Goal: Task Accomplishment & Management: Use online tool/utility

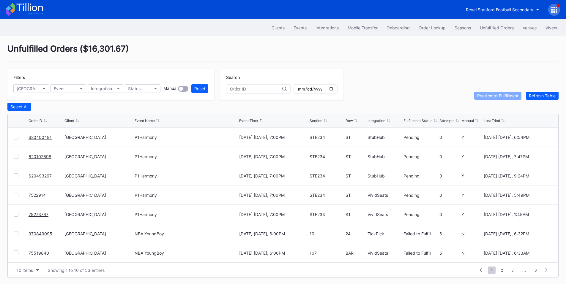
scroll to position [2, 0]
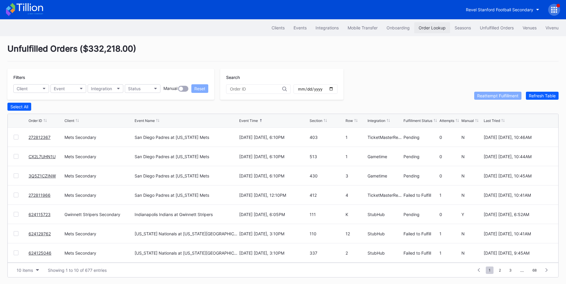
click at [426, 26] on div "Order Lookup" at bounding box center [432, 27] width 27 height 5
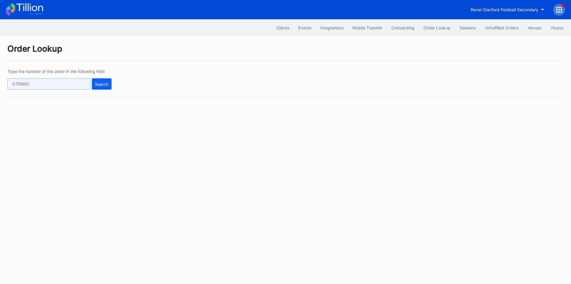
click at [65, 83] on input "text" at bounding box center [48, 83] width 83 height 11
paste input "50791026"
type input "50791026"
click at [103, 82] on div "Search" at bounding box center [102, 84] width 14 height 5
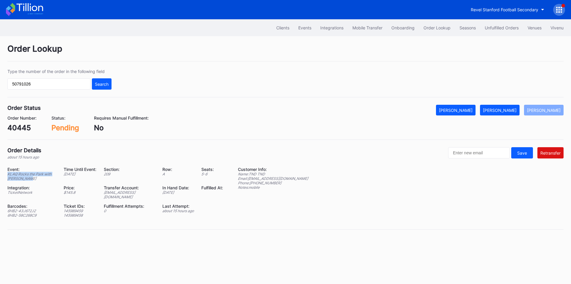
drag, startPoint x: 37, startPoint y: 180, endPoint x: 7, endPoint y: 176, distance: 30.3
click at [7, 176] on div "KLAQ Rocks the Park with [PERSON_NAME]" at bounding box center [31, 176] width 49 height 9
click at [25, 174] on div "KLAQ Rocks the Park with [PERSON_NAME]" at bounding box center [31, 176] width 49 height 9
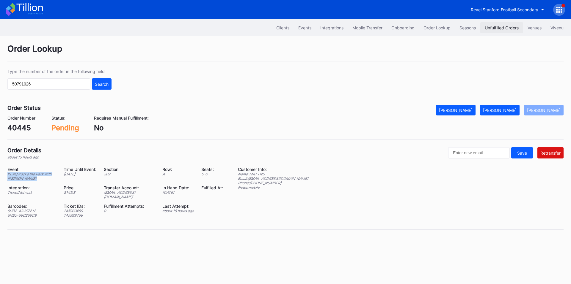
click at [493, 27] on div "Unfulfilled Orders" at bounding box center [501, 27] width 34 height 5
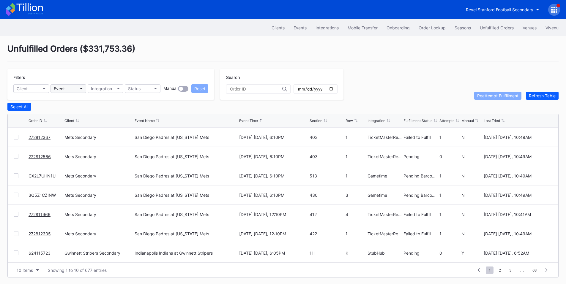
click at [78, 90] on button "Event" at bounding box center [69, 88] width 36 height 9
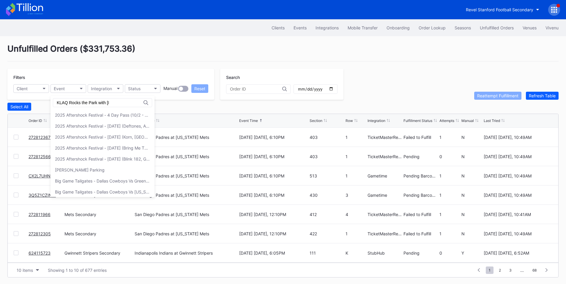
scroll to position [0, 21]
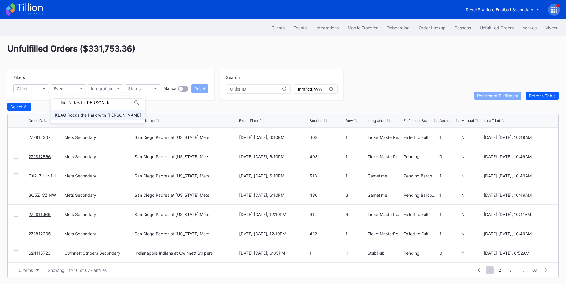
type input "KLAQ Rocks the Park with [PERSON_NAME]"
click at [95, 116] on div "KLAQ Rocks the Park with [PERSON_NAME]" at bounding box center [98, 115] width 86 height 5
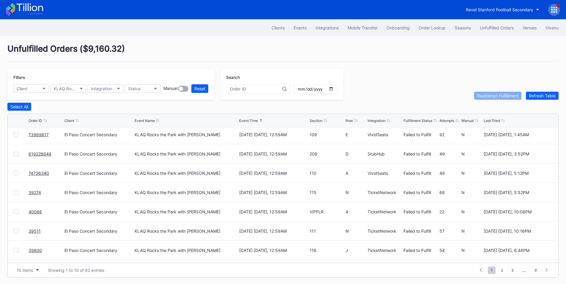
scroll to position [0, 0]
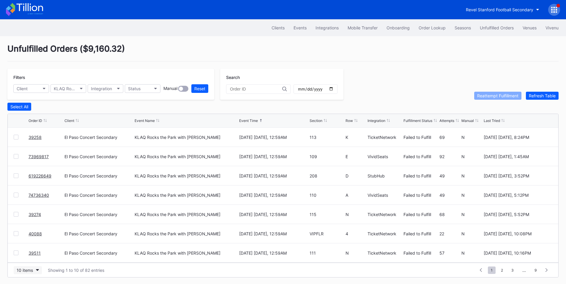
click at [25, 273] on div "10 items" at bounding box center [25, 270] width 16 height 5
click at [29, 259] on div "200 items" at bounding box center [27, 257] width 19 height 5
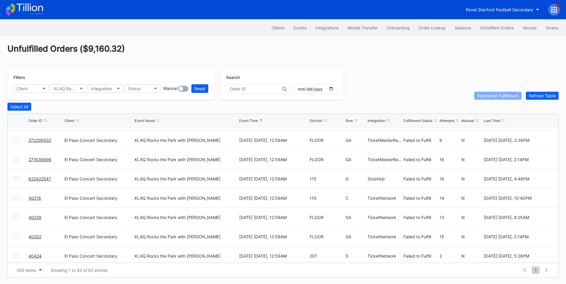
scroll to position [1449, 0]
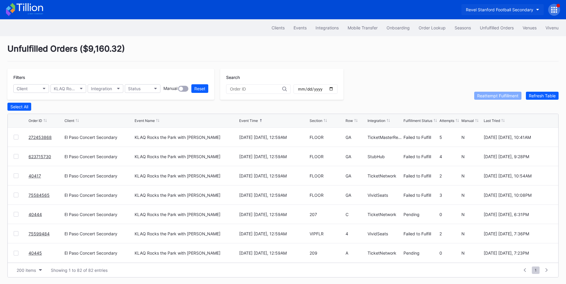
click at [504, 5] on button "Revel Stanford Football Secondary" at bounding box center [503, 9] width 82 height 11
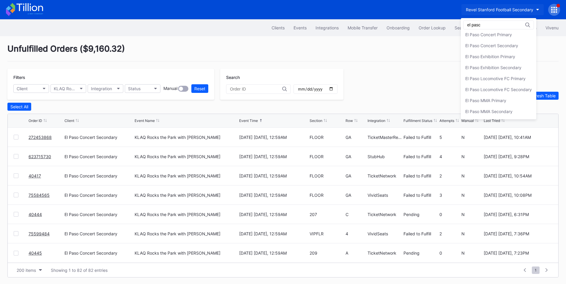
scroll to position [0, 0]
type input "el pa"
click at [498, 71] on div "El Paso Concert Secondary" at bounding box center [491, 70] width 53 height 5
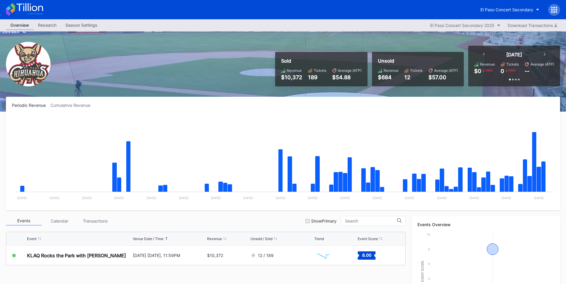
click at [558, 10] on div at bounding box center [554, 10] width 12 height 12
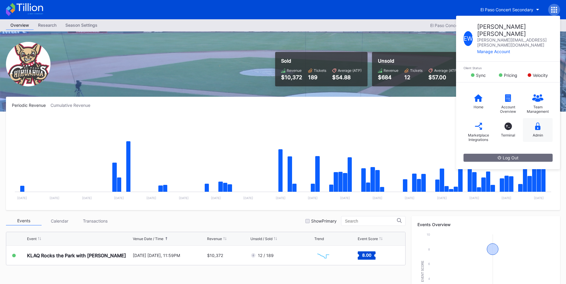
click at [539, 120] on div "Admin" at bounding box center [538, 130] width 30 height 24
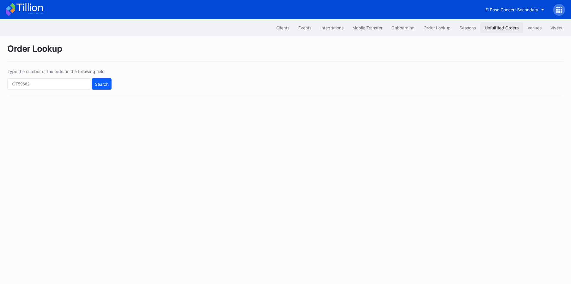
click at [493, 28] on div "Unfulfilled Orders" at bounding box center [501, 27] width 34 height 5
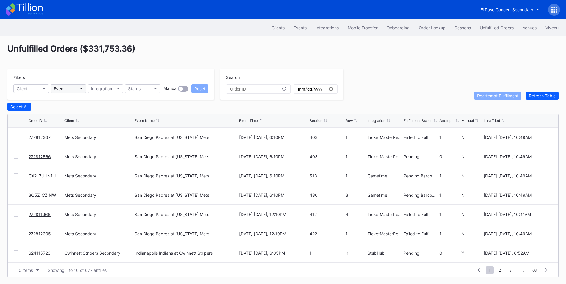
click at [78, 90] on button "Event" at bounding box center [69, 88] width 36 height 9
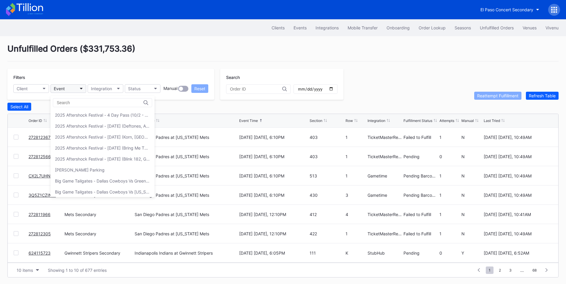
type input "El Paso Concert Pricing Report"
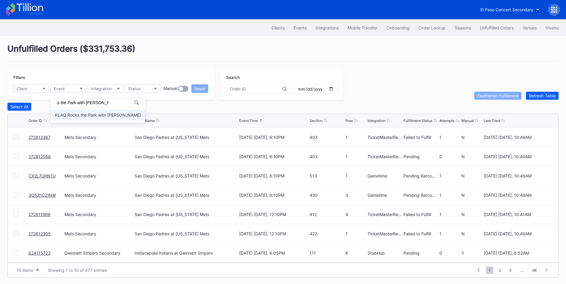
type input "KLAQ Rocks the Park with [PERSON_NAME]"
click at [108, 118] on div "KLAQ Rocks the Park with [PERSON_NAME]" at bounding box center [98, 115] width 95 height 11
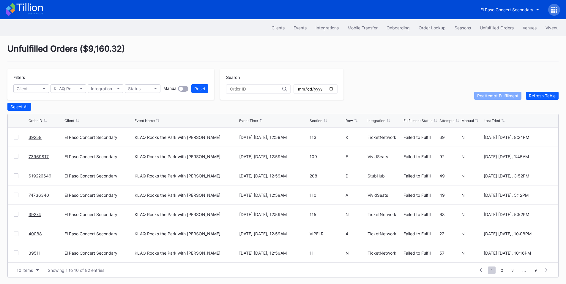
click at [317, 123] on div "Section" at bounding box center [316, 121] width 13 height 4
click at [249, 91] on input "text" at bounding box center [256, 89] width 52 height 5
paste input "73969817"
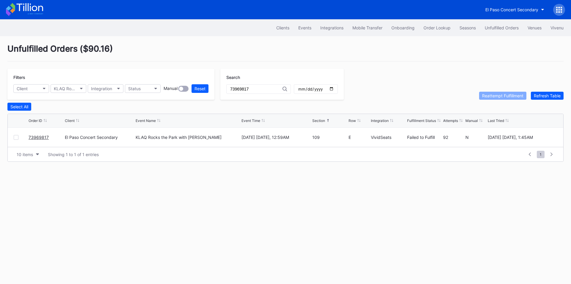
type input "73969817"
drag, startPoint x: 240, startPoint y: 89, endPoint x: 184, endPoint y: 84, distance: 56.4
click at [183, 84] on div "Filters Client KLAQ Rocks the Park with [PERSON_NAME] Integration Status Manual…" at bounding box center [178, 84] width 342 height 31
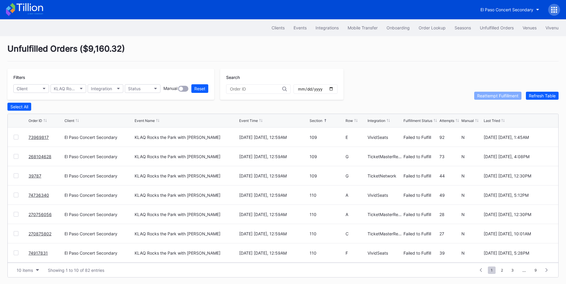
click at [494, 121] on div "Last Tried" at bounding box center [492, 121] width 16 height 4
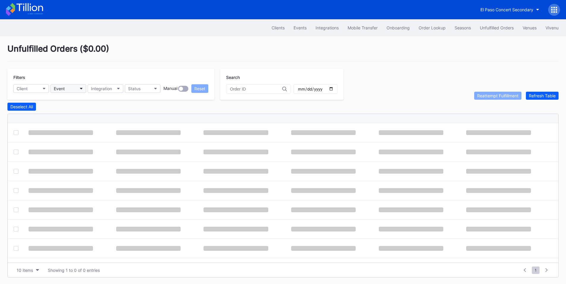
click at [81, 88] on icon "button" at bounding box center [81, 89] width 3 height 2
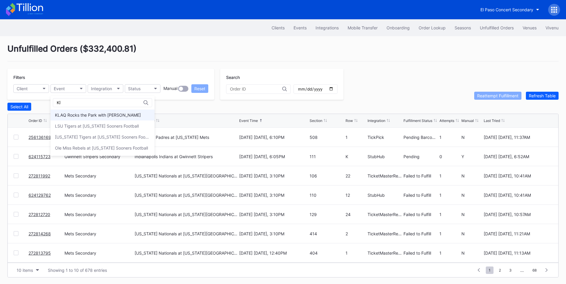
type input "Kl"
click at [84, 116] on div "KLAQ Rocks the Park with [PERSON_NAME]" at bounding box center [98, 115] width 86 height 5
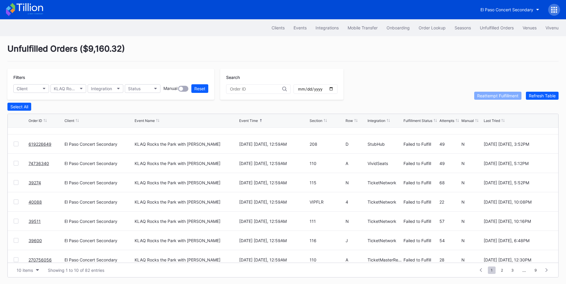
scroll to position [58, 0]
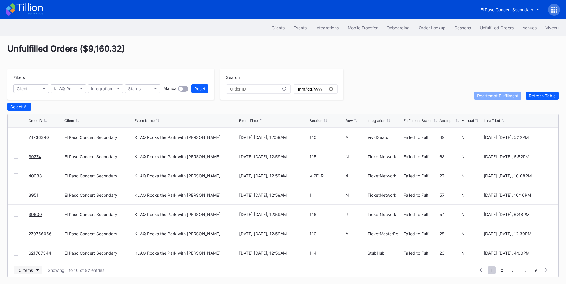
click at [29, 270] on button "10 items" at bounding box center [28, 271] width 28 height 8
click at [31, 253] on div "200 items" at bounding box center [28, 257] width 28 height 11
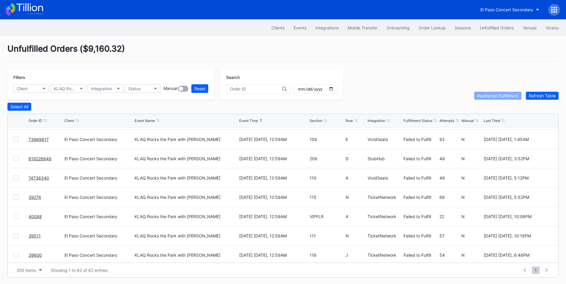
scroll to position [0, 0]
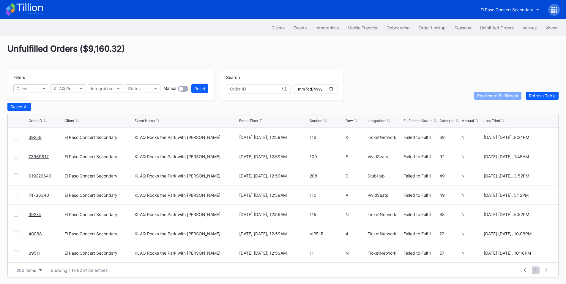
click at [446, 123] on div "Attempts" at bounding box center [447, 121] width 15 height 4
click at [496, 123] on div "Last Tried" at bounding box center [492, 121] width 16 height 4
click at [427, 26] on div "Order Lookup" at bounding box center [432, 27] width 27 height 5
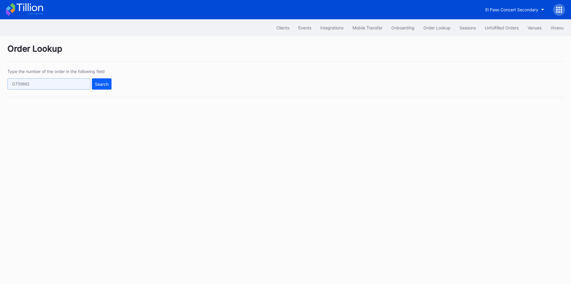
click at [68, 84] on input "text" at bounding box center [48, 83] width 83 height 11
paste input "74005859"
click at [101, 85] on div "Search" at bounding box center [102, 84] width 14 height 5
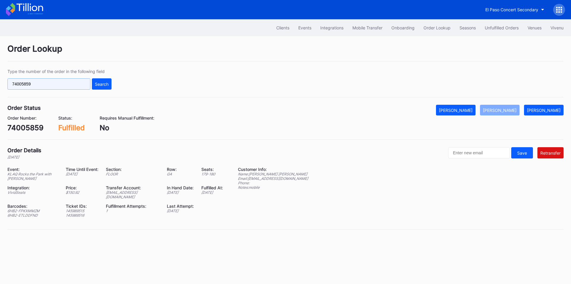
click at [49, 80] on input "74005859" at bounding box center [48, 83] width 83 height 11
paste input "3995496"
click at [108, 84] on div "Search" at bounding box center [102, 84] width 14 height 5
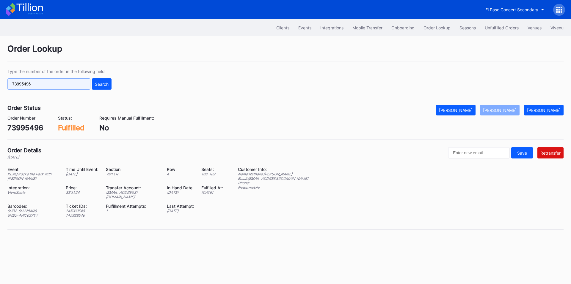
click at [26, 84] on input "73995496" at bounding box center [48, 83] width 83 height 11
paste input "49999459"
click at [99, 84] on div "Search" at bounding box center [102, 84] width 14 height 5
click at [60, 84] on input "49999459" at bounding box center [48, 83] width 83 height 11
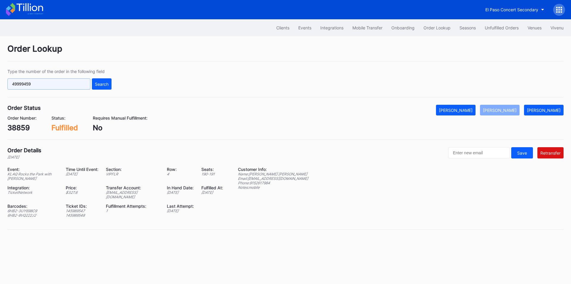
click at [60, 84] on input "49999459" at bounding box center [48, 83] width 83 height 11
paste input "50072410"
click at [100, 82] on div "Search" at bounding box center [102, 84] width 14 height 5
click at [53, 86] on input "50072410" at bounding box center [48, 83] width 83 height 11
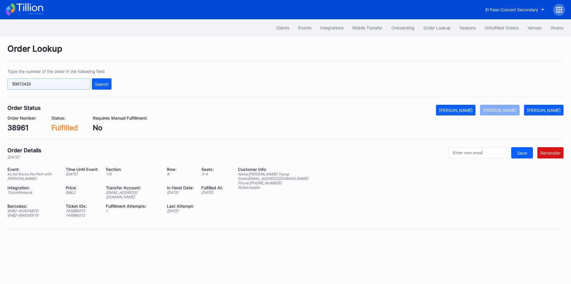
click at [53, 86] on input "50072410" at bounding box center [48, 83] width 83 height 11
paste input "267595265"
click at [101, 87] on button "Search" at bounding box center [102, 83] width 20 height 11
click at [56, 87] on input "267595265" at bounding box center [48, 83] width 83 height 11
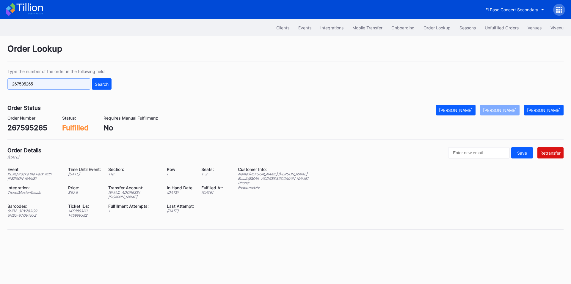
click at [56, 87] on input "267595265" at bounding box center [48, 83] width 83 height 11
paste input "49879593"
click at [60, 84] on input "26759526549879593" at bounding box center [48, 83] width 83 height 11
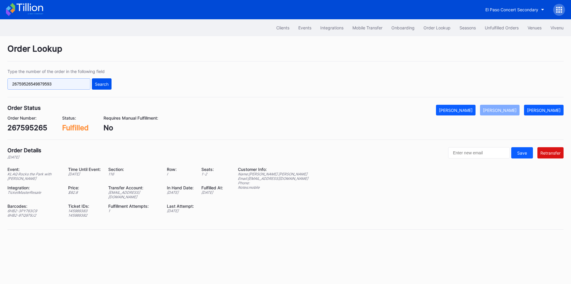
paste input "text"
click at [95, 85] on div "Search" at bounding box center [102, 84] width 14 height 5
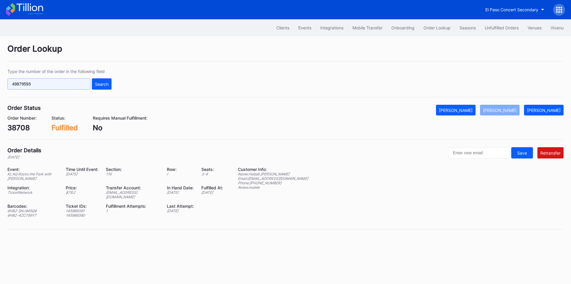
click at [47, 85] on input "49879593" at bounding box center [48, 83] width 83 height 11
paste input "73996231"
click at [97, 84] on div "Search" at bounding box center [102, 84] width 14 height 5
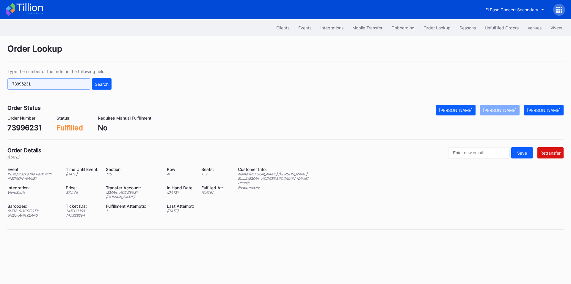
click at [48, 85] on input "73996231" at bounding box center [48, 83] width 83 height 11
paste input "50002097"
click at [106, 82] on div "Search" at bounding box center [102, 84] width 14 height 5
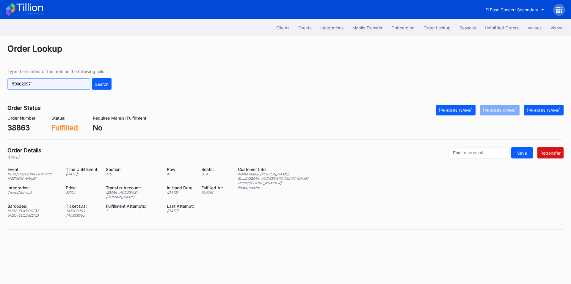
click at [71, 82] on input "50002097" at bounding box center [48, 83] width 83 height 11
paste input "623715730"
type input "623715730"
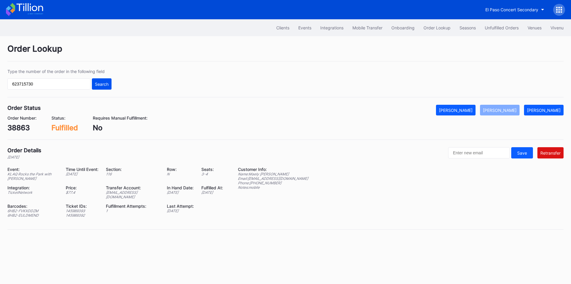
click at [105, 82] on div "Search" at bounding box center [102, 84] width 14 height 5
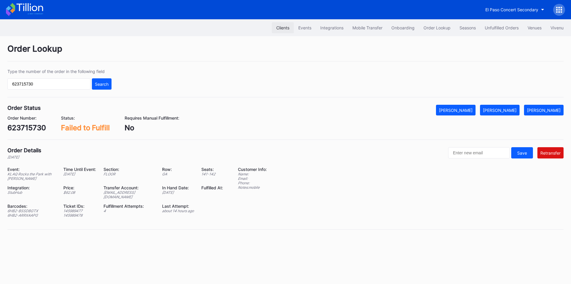
click at [276, 27] on div "Clients" at bounding box center [282, 27] width 13 height 5
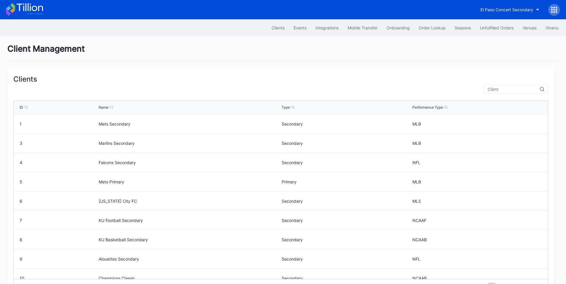
click at [501, 87] on div at bounding box center [516, 89] width 65 height 9
click at [505, 90] on input "text" at bounding box center [514, 89] width 52 height 5
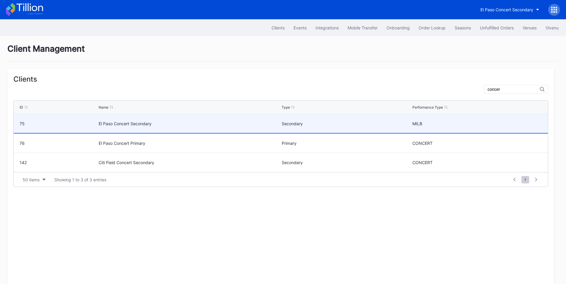
type input "concer"
click at [155, 121] on div "El Paso Concert Secondary" at bounding box center [189, 123] width 181 height 19
